Goal: Task Accomplishment & Management: Use online tool/utility

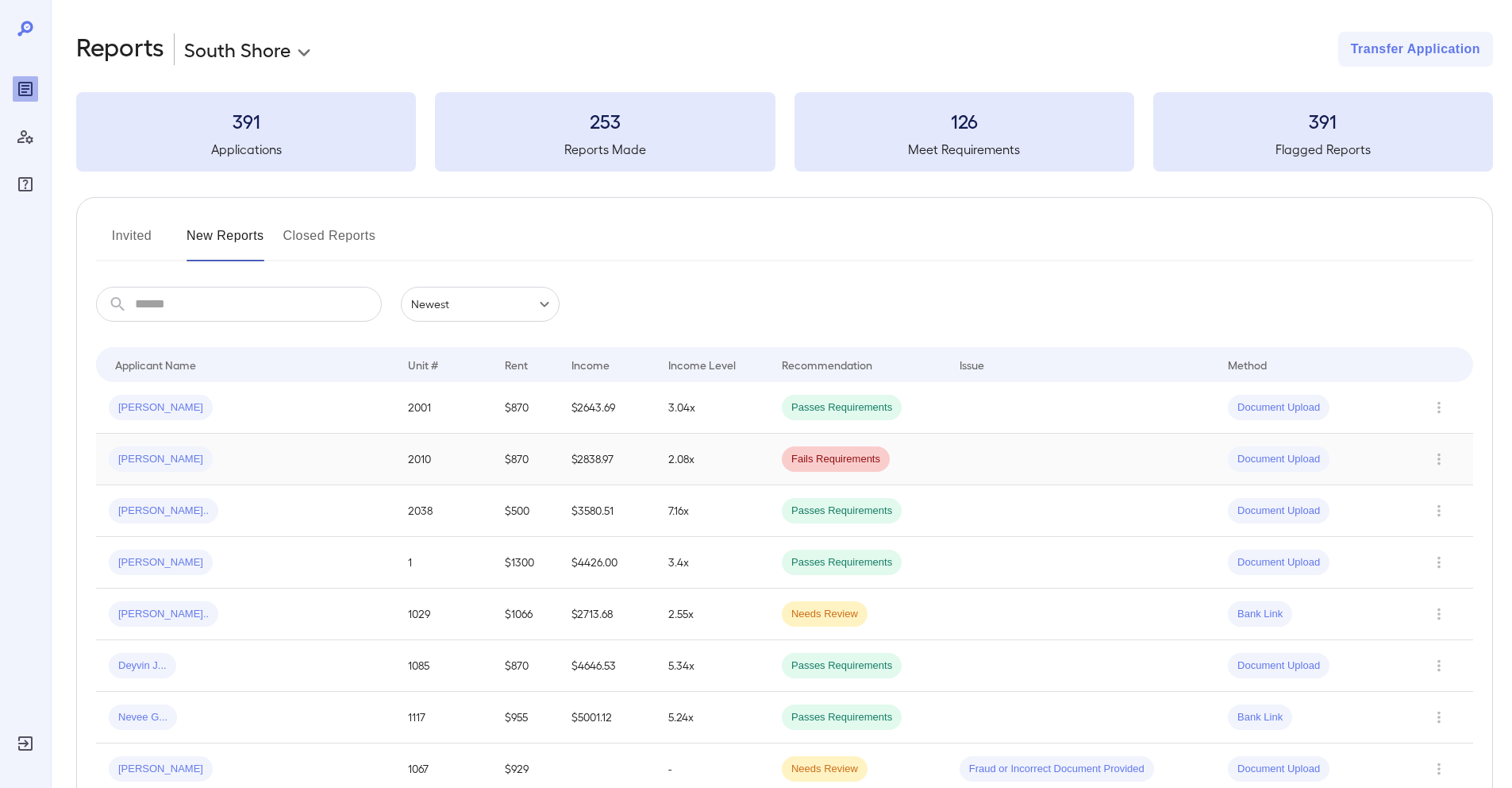
click at [395, 455] on td "2010" at bounding box center [444, 460] width 97 height 52
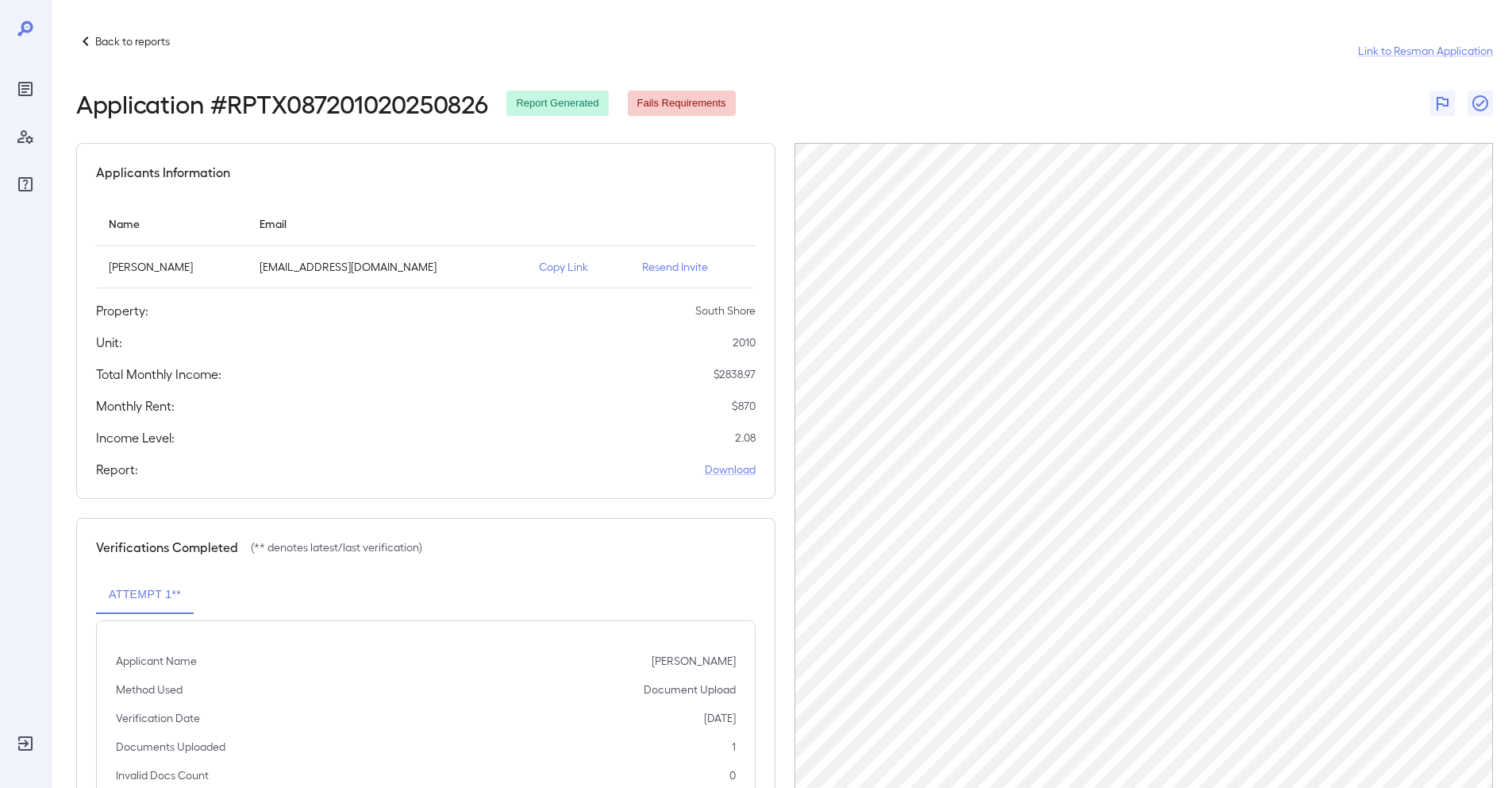
click at [558, 272] on p "Copy Link" at bounding box center [577, 267] width 77 height 16
